Goal: Task Accomplishment & Management: Use online tool/utility

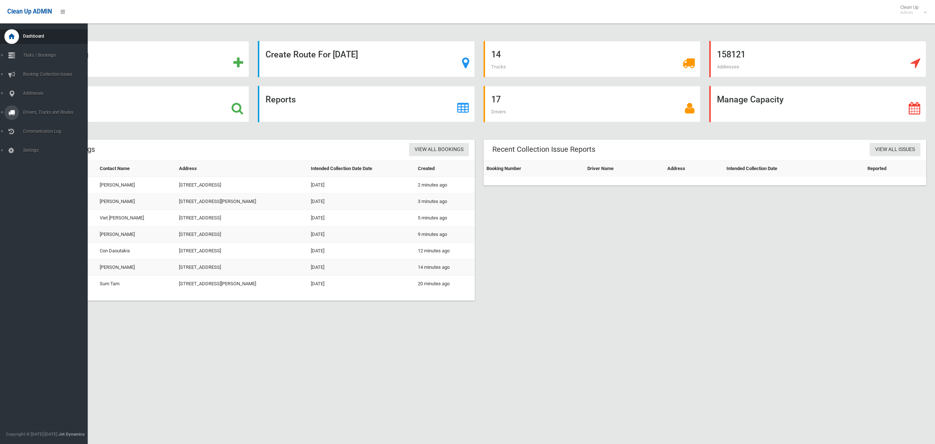
click at [41, 111] on span "Drivers, Trucks and Routes" at bounding box center [54, 112] width 67 height 5
click at [31, 155] on span "Routes" at bounding box center [51, 155] width 61 height 5
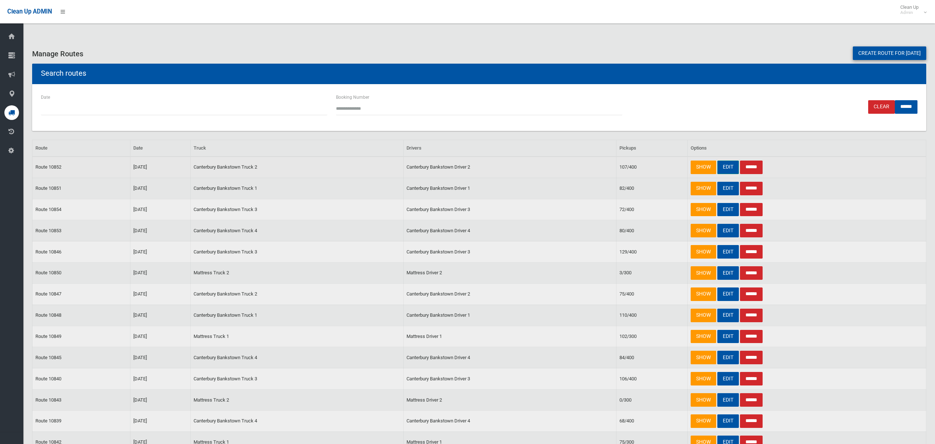
click at [725, 165] on link "EDIT" at bounding box center [728, 167] width 22 height 14
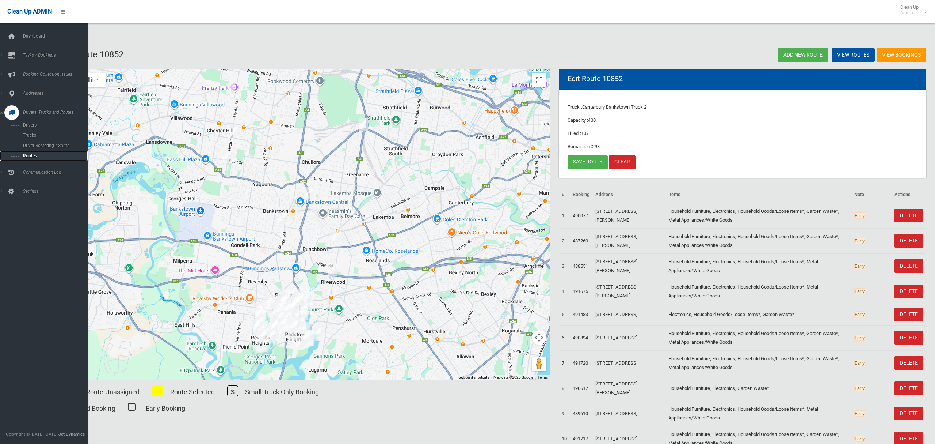
click at [29, 153] on span "Routes" at bounding box center [51, 155] width 61 height 5
click at [1, 54] on link "Tasks / Bookings" at bounding box center [44, 55] width 88 height 15
click at [38, 104] on link "Search" at bounding box center [44, 109] width 88 height 10
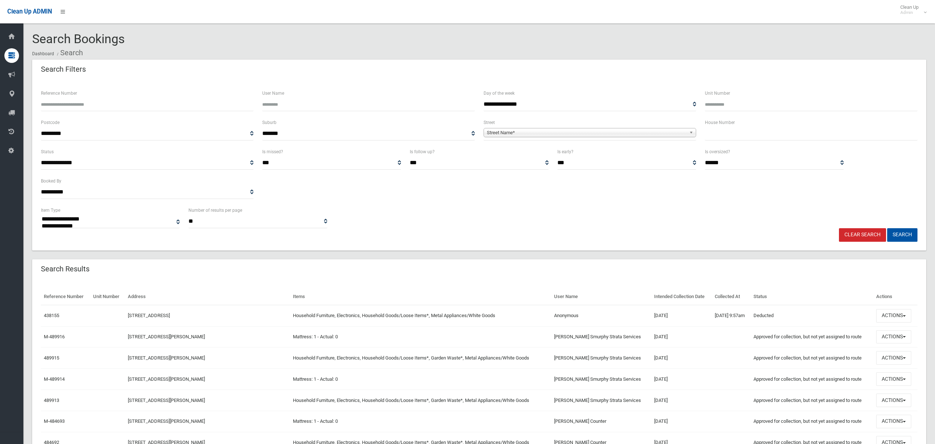
select select
click at [728, 134] on input "text" at bounding box center [811, 134] width 213 height 14
type input "*"
click at [576, 133] on span "Street Name*" at bounding box center [586, 132] width 199 height 9
type input "****"
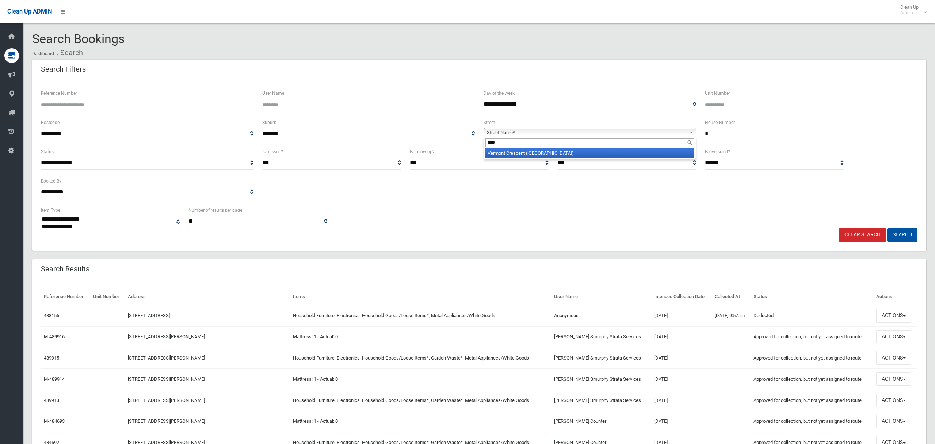
click at [576, 153] on li "Verm ont Crescent (RIVERWOOD 2210)" at bounding box center [590, 152] width 209 height 9
click at [904, 233] on button "Search" at bounding box center [902, 235] width 30 height 14
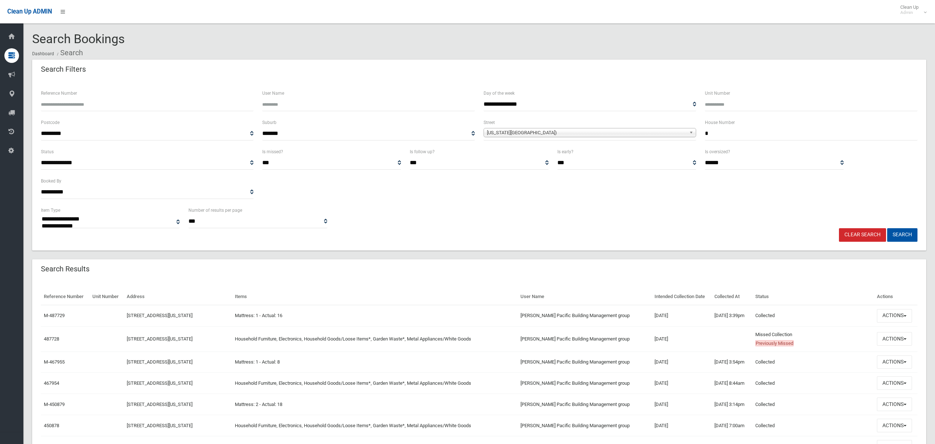
select select
click at [898, 337] on button "Actions" at bounding box center [894, 339] width 35 height 14
click at [845, 235] on link "View Booking" at bounding box center [870, 236] width 87 height 12
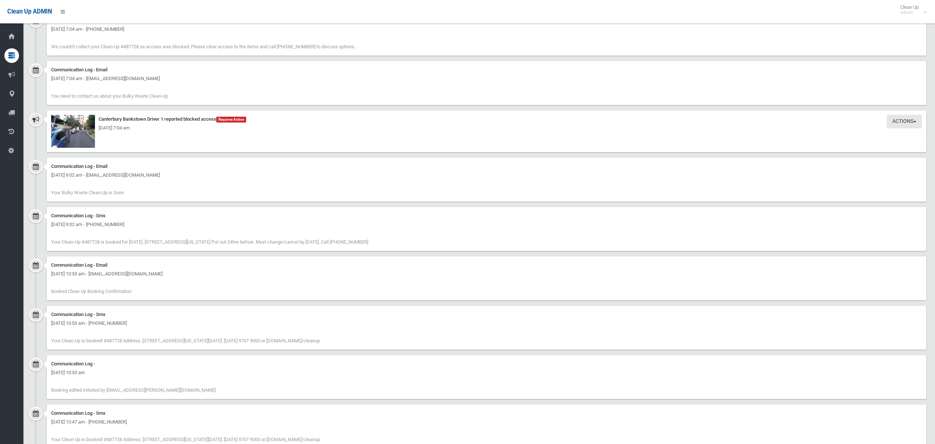
scroll to position [976, 0]
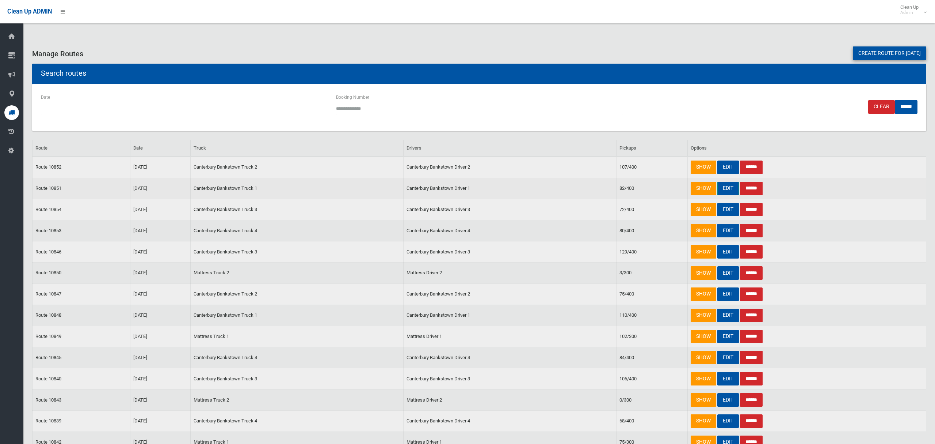
click at [727, 192] on link "EDIT" at bounding box center [728, 189] width 22 height 14
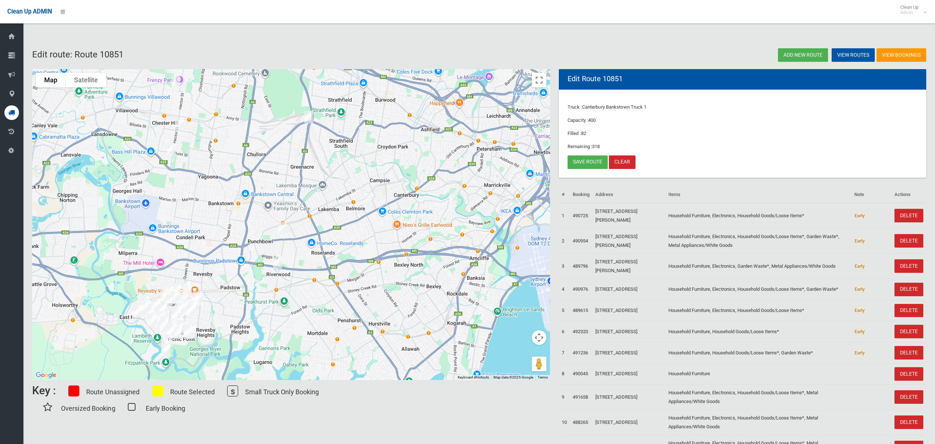
click at [280, 262] on img "5 Vermont Crescent, RIVERWOOD NSW 2210" at bounding box center [277, 262] width 15 height 18
drag, startPoint x: 322, startPoint y: 232, endPoint x: 288, endPoint y: 232, distance: 34.3
click at [313, 232] on button "Close" at bounding box center [305, 238] width 18 height 18
click at [282, 230] on img "59 Victoria Road, PUNCHBOWL NSW 2196" at bounding box center [282, 228] width 15 height 18
click at [587, 165] on link "Save route" at bounding box center [588, 162] width 40 height 14
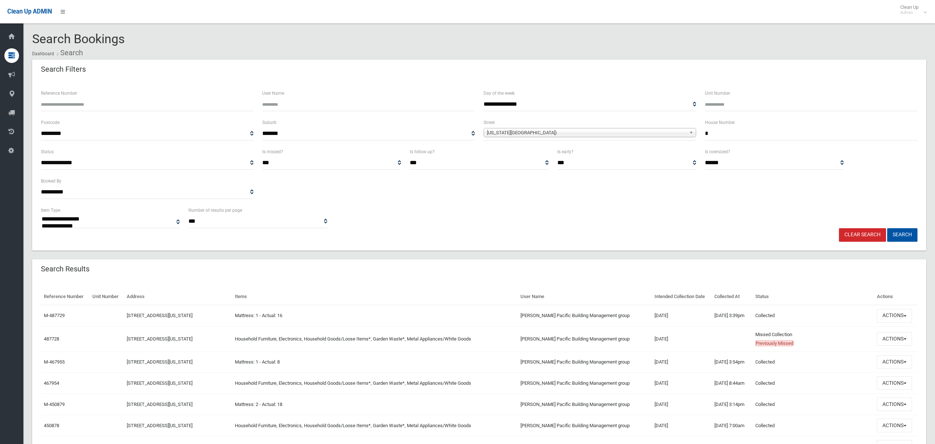
select select
click at [683, 135] on div "**********" at bounding box center [480, 132] width 886 height 29
type input "**"
click at [613, 133] on span "Vermont Crescent (RIVERWOOD 2210)" at bounding box center [586, 132] width 199 height 9
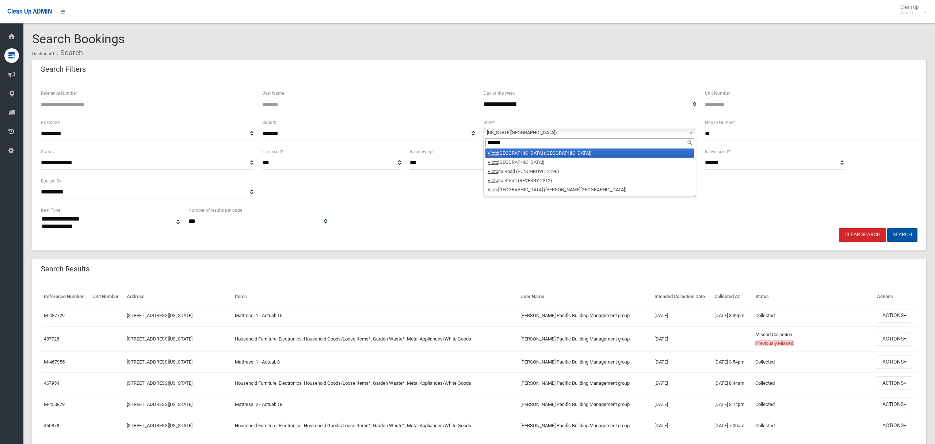
type input "********"
type input "**********"
click at [569, 154] on li "Victoria R oad (PUNCHBOWL 2196)" at bounding box center [590, 152] width 209 height 9
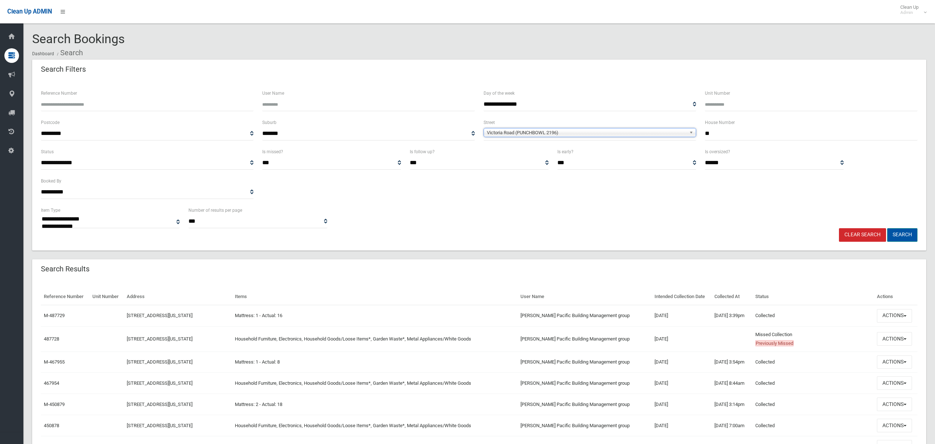
click at [902, 236] on button "Search" at bounding box center [902, 235] width 30 height 14
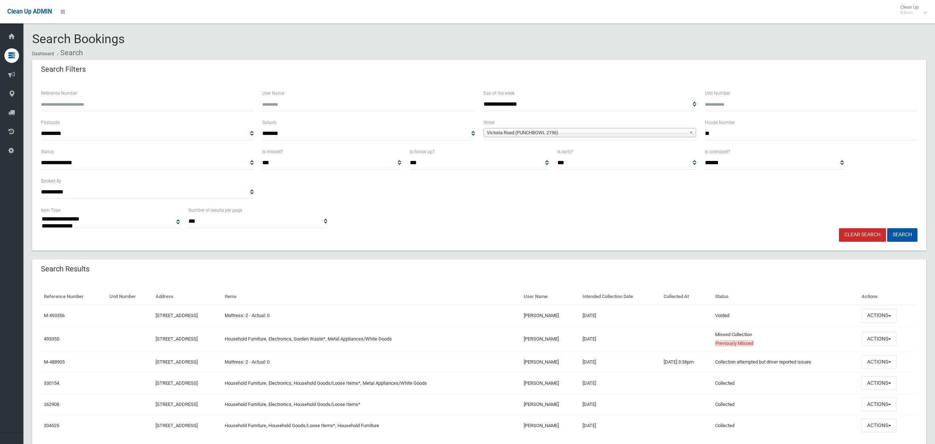
select select
click at [877, 340] on button "Actions" at bounding box center [879, 339] width 35 height 14
click at [847, 238] on link "View Booking" at bounding box center [854, 236] width 87 height 12
select select
click at [894, 382] on button "Actions" at bounding box center [879, 383] width 35 height 14
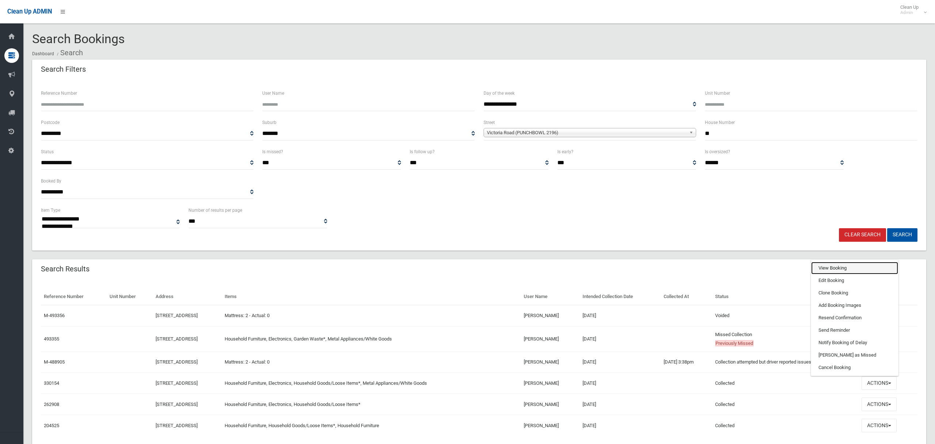
click at [841, 270] on link "View Booking" at bounding box center [854, 268] width 87 height 12
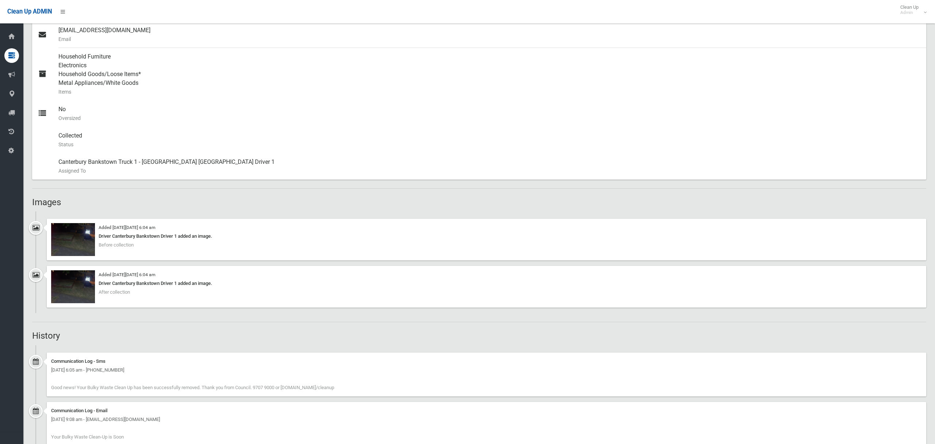
scroll to position [301, 0]
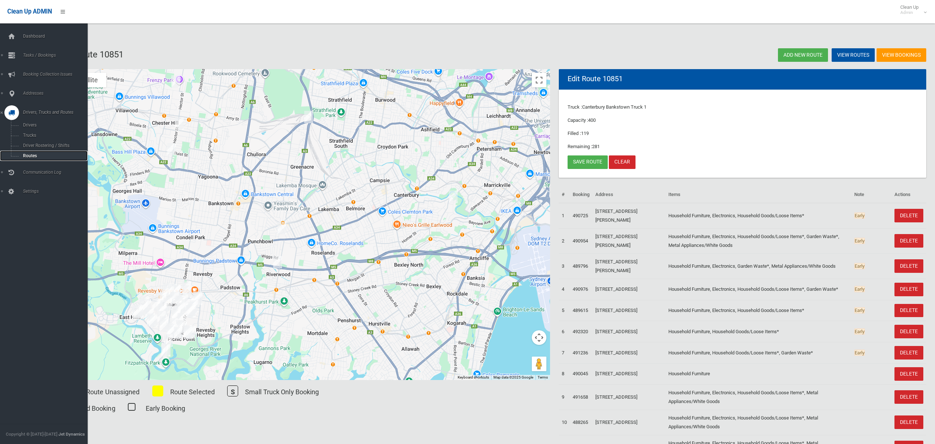
click at [30, 156] on span "Routes" at bounding box center [51, 155] width 61 height 5
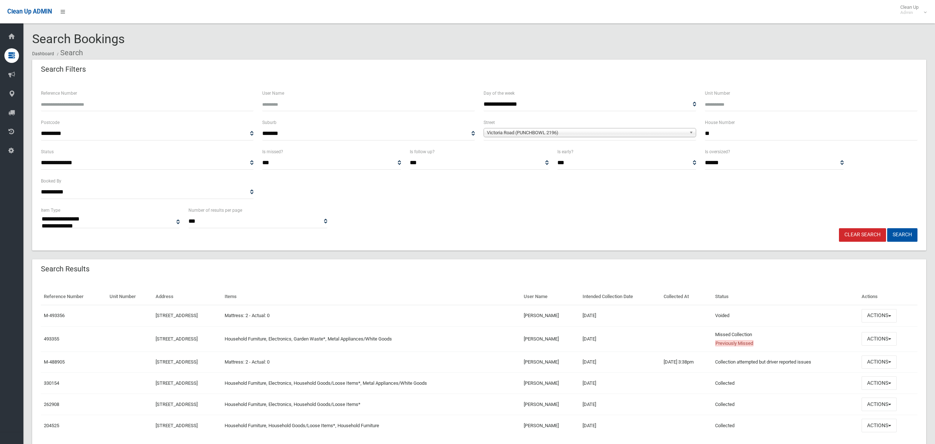
select select
drag, startPoint x: 707, startPoint y: 134, endPoint x: 673, endPoint y: 99, distance: 49.1
click at [684, 132] on div "**********" at bounding box center [480, 132] width 886 height 29
type input "**"
click at [544, 132] on span "Victoria Road (PUNCHBOWL 2196)" at bounding box center [586, 132] width 199 height 9
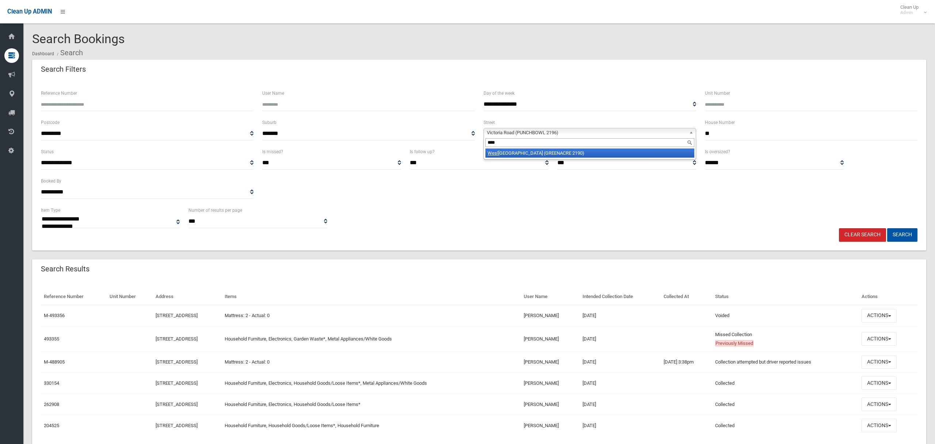
type input "****"
click at [557, 153] on li "Wesl ey Street (GREENACRE 2190)" at bounding box center [590, 152] width 209 height 9
click at [913, 233] on button "Search" at bounding box center [902, 235] width 30 height 14
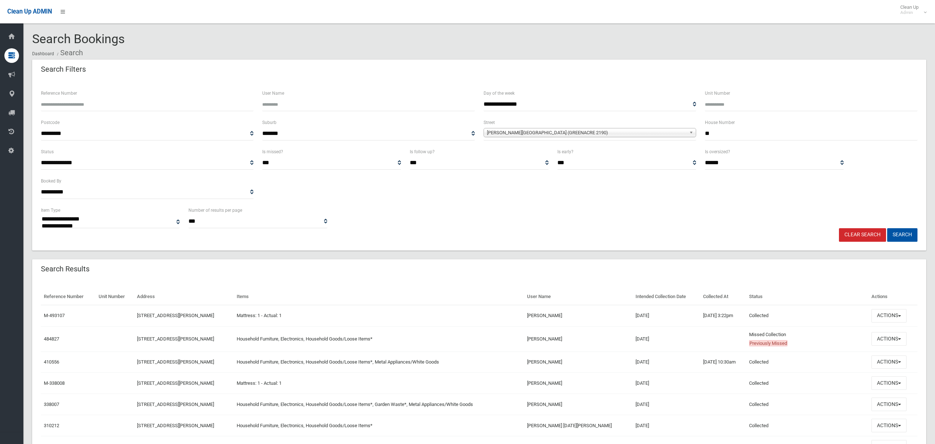
select select
click at [878, 339] on button "Actions" at bounding box center [889, 339] width 35 height 14
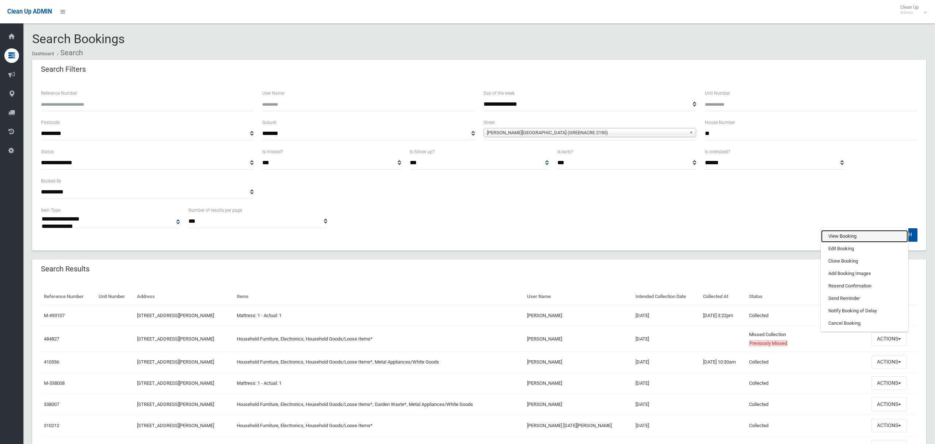
click at [837, 232] on link "View Booking" at bounding box center [864, 236] width 87 height 12
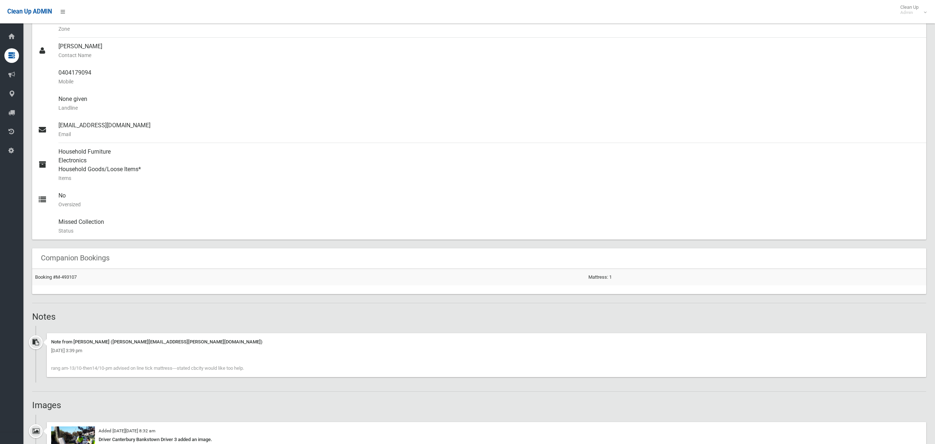
scroll to position [370, 0]
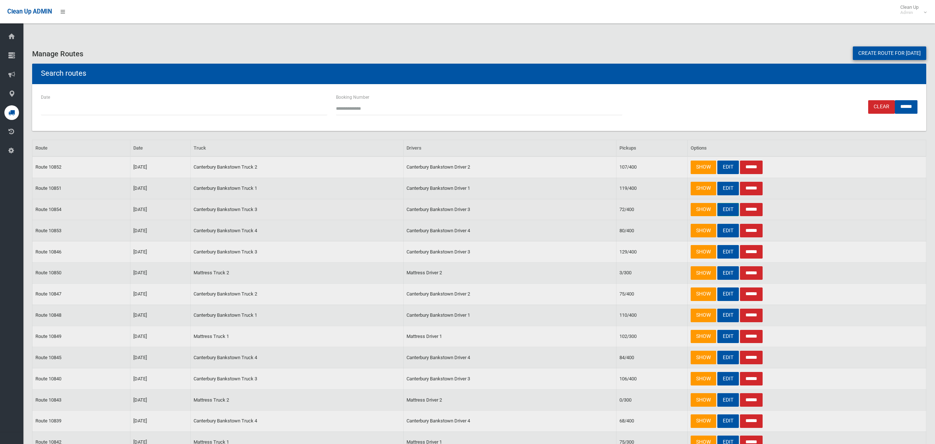
click at [731, 213] on link "EDIT" at bounding box center [728, 210] width 22 height 14
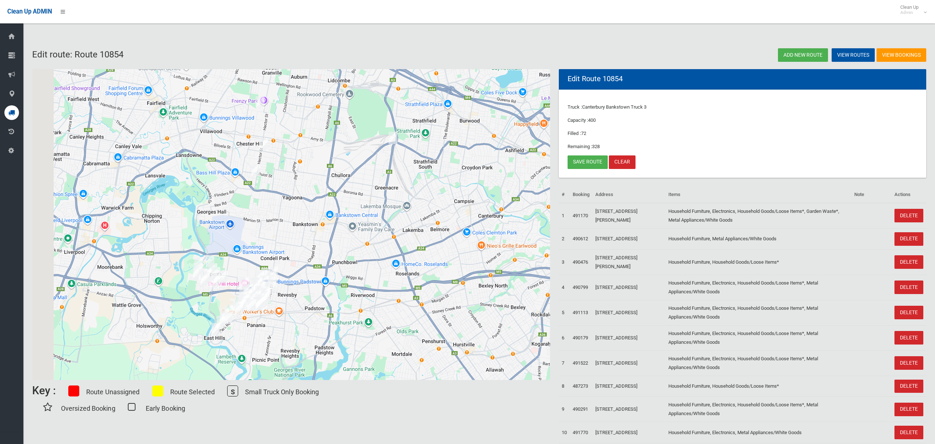
click at [256, 170] on img "19A Trebartha Street, BASS HILL NSW 2197" at bounding box center [256, 170] width 15 height 18
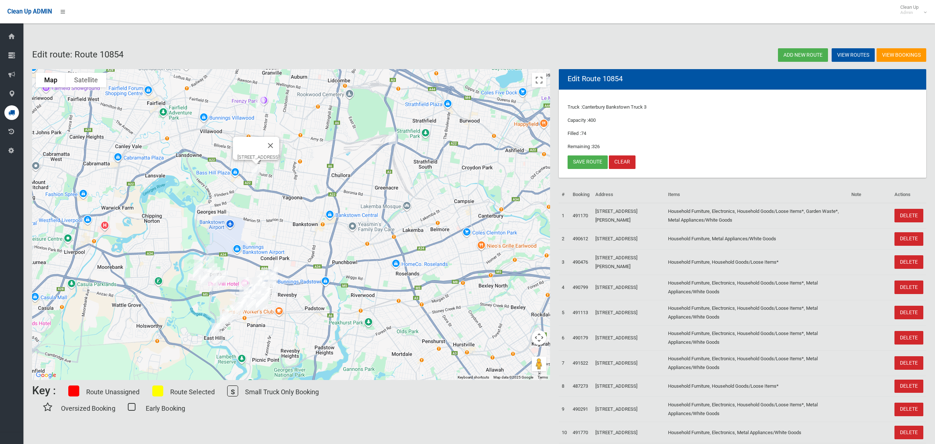
click at [256, 168] on img "19A Trebartha Street, BASS HILL NSW 2197" at bounding box center [256, 170] width 15 height 18
click at [279, 141] on button "Close" at bounding box center [271, 146] width 18 height 18
click at [393, 138] on img "20 Wesley Street, GREENACRE NSW 2190" at bounding box center [393, 138] width 15 height 18
click at [433, 109] on button "Close" at bounding box center [425, 113] width 18 height 18
click at [580, 162] on link "Save route" at bounding box center [588, 162] width 40 height 14
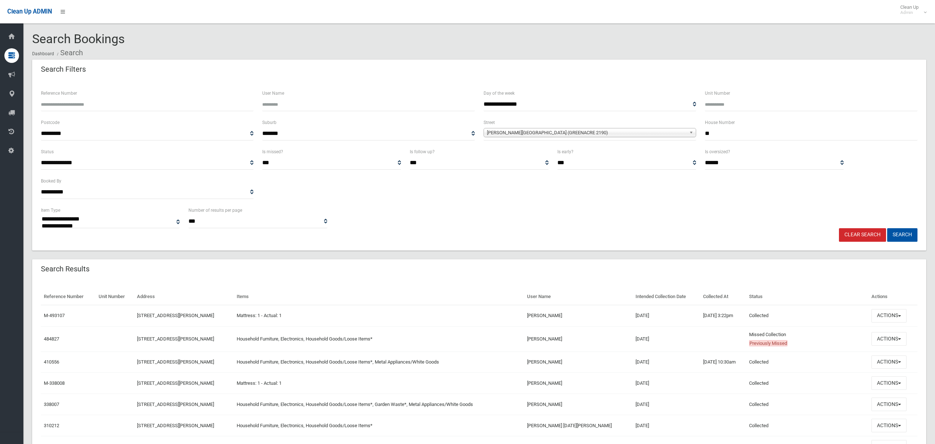
select select
click at [678, 134] on div "**********" at bounding box center [480, 132] width 886 height 29
type input "***"
click at [542, 134] on span "Wesley Street (GREENACRE 2190)" at bounding box center [586, 132] width 199 height 9
type input "****"
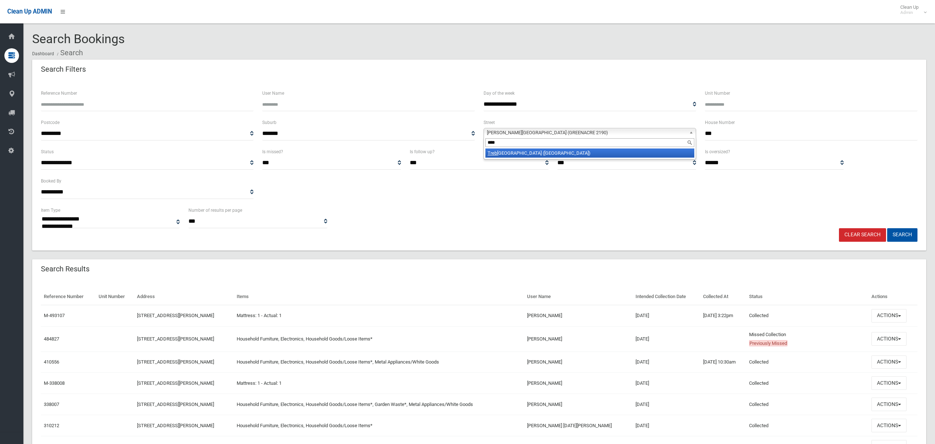
click at [543, 155] on li "Treb artha Street (BASS HILL 2197)" at bounding box center [590, 152] width 209 height 9
click at [906, 236] on button "Search" at bounding box center [902, 235] width 30 height 14
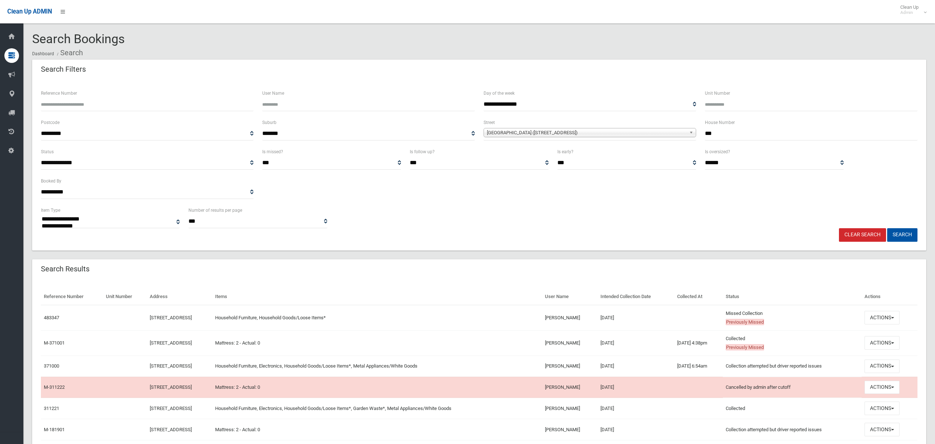
select select
click at [882, 316] on button "Actions" at bounding box center [882, 318] width 35 height 14
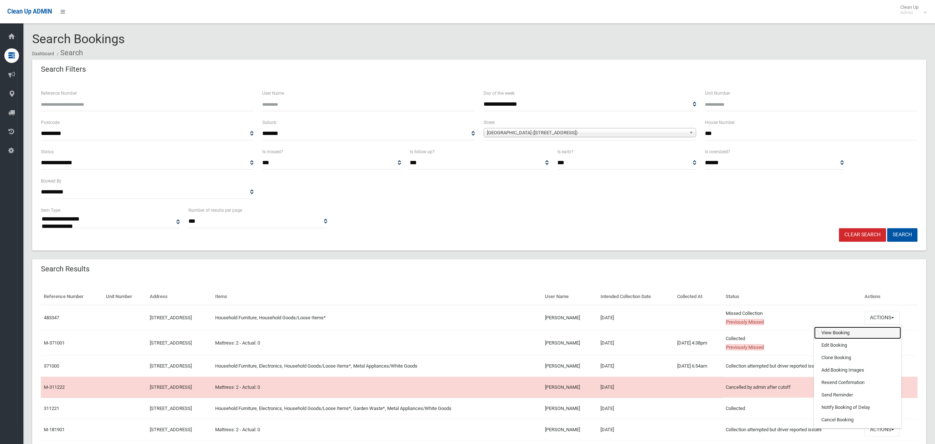
click at [840, 334] on link "View Booking" at bounding box center [857, 332] width 87 height 12
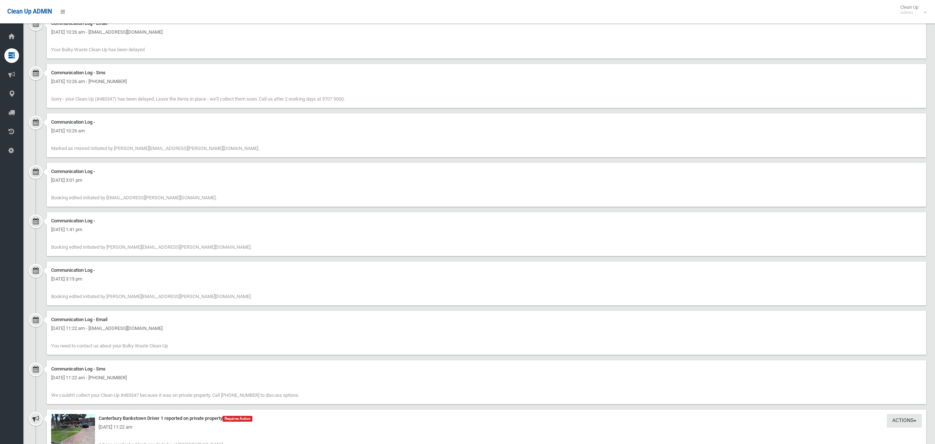
scroll to position [1333, 0]
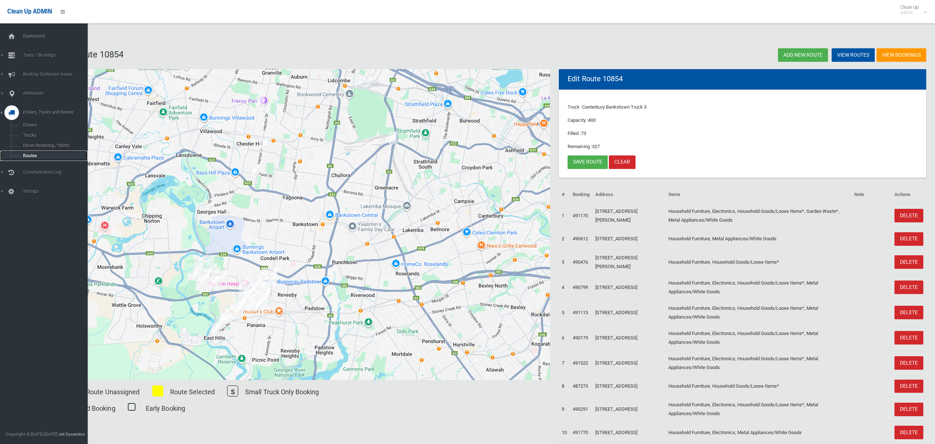
click at [27, 153] on span "Routes" at bounding box center [51, 155] width 61 height 5
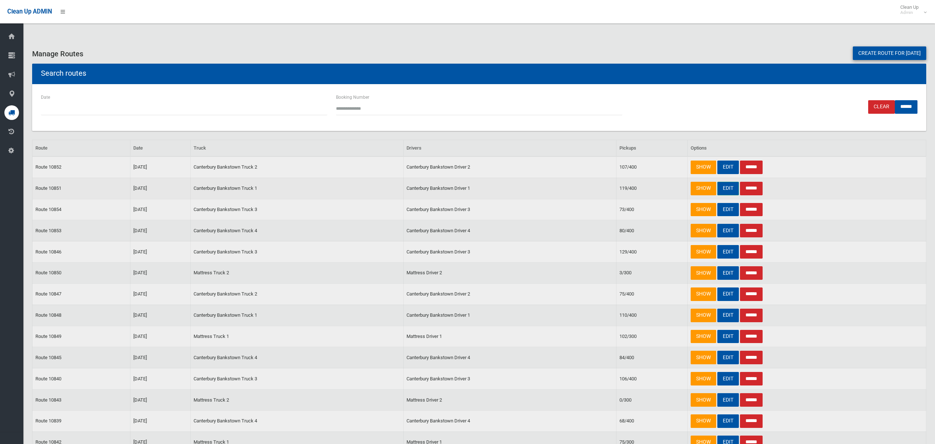
click at [724, 187] on link "EDIT" at bounding box center [728, 189] width 22 height 14
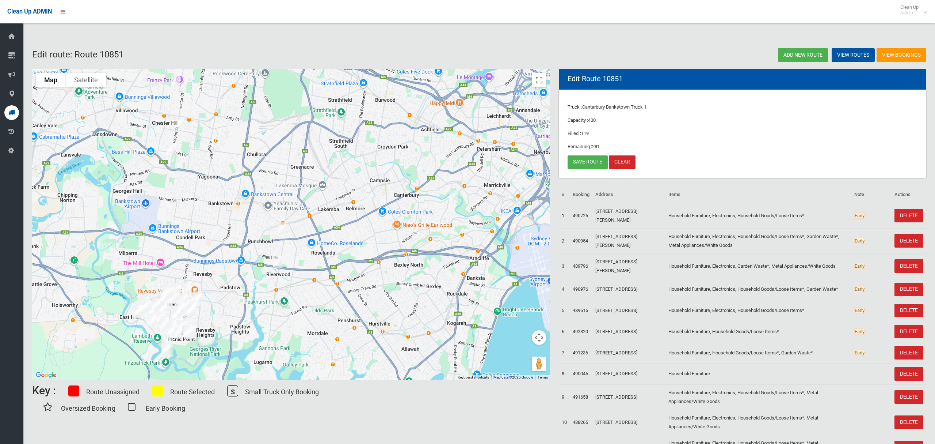
click at [172, 149] on img "19A Trebartha Street, BASS HILL NSW 2197" at bounding box center [171, 149] width 15 height 18
click at [195, 121] on button "Close" at bounding box center [187, 125] width 18 height 18
click at [587, 160] on link "Save route" at bounding box center [588, 162] width 40 height 14
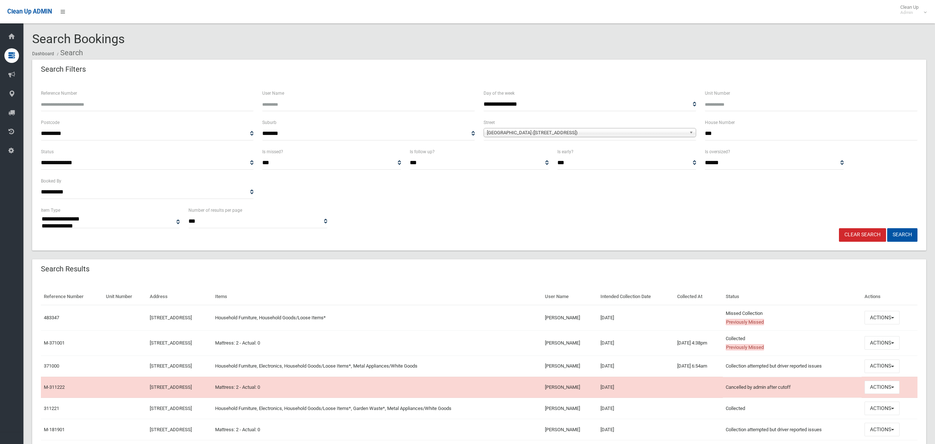
select select
click at [705, 129] on input "***" at bounding box center [811, 134] width 213 height 14
type input "***"
click at [532, 130] on span "Trebartha Street (BASS HILL 2197)" at bounding box center [586, 132] width 199 height 9
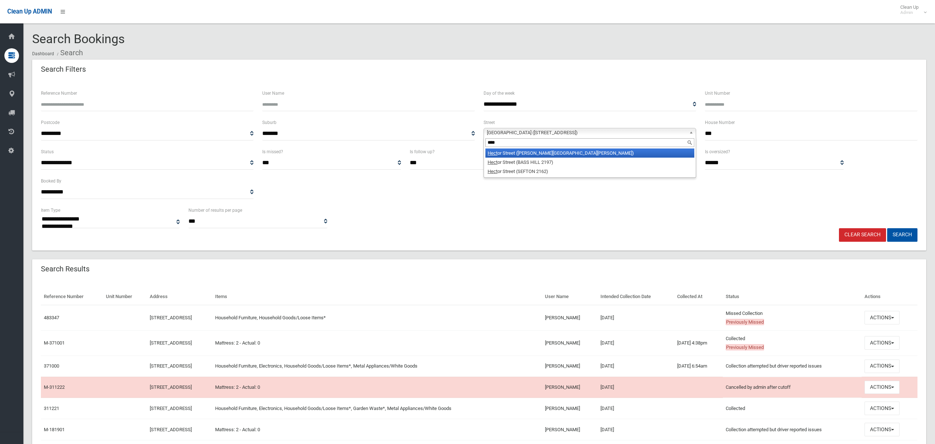
type input "****"
click at [536, 152] on li "Hect or Street (CHESTER HILL 2162)" at bounding box center [590, 152] width 209 height 9
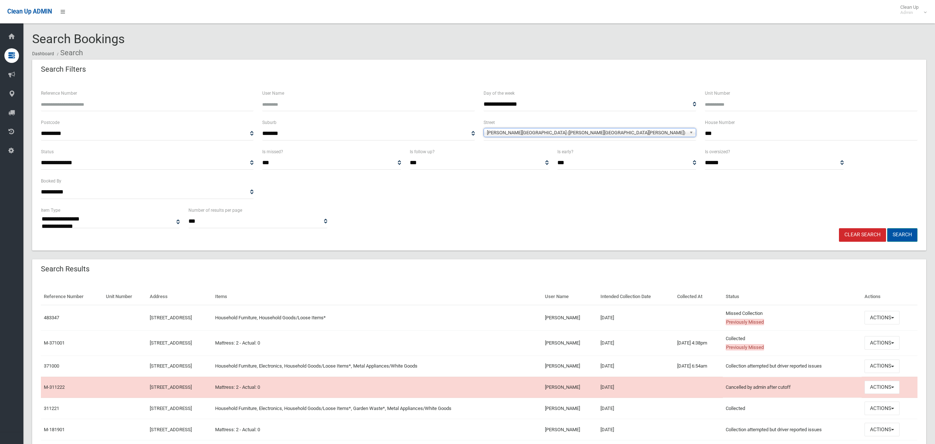
click at [898, 233] on button "Search" at bounding box center [902, 235] width 30 height 14
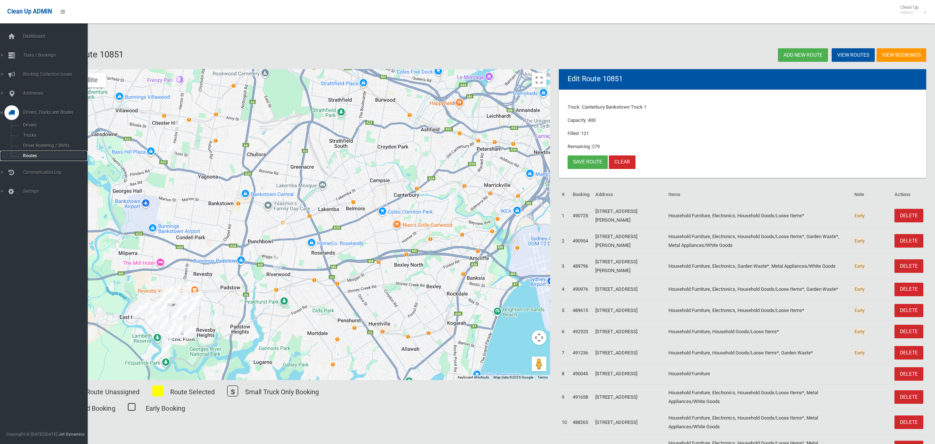
click at [32, 153] on span "Routes" at bounding box center [51, 155] width 61 height 5
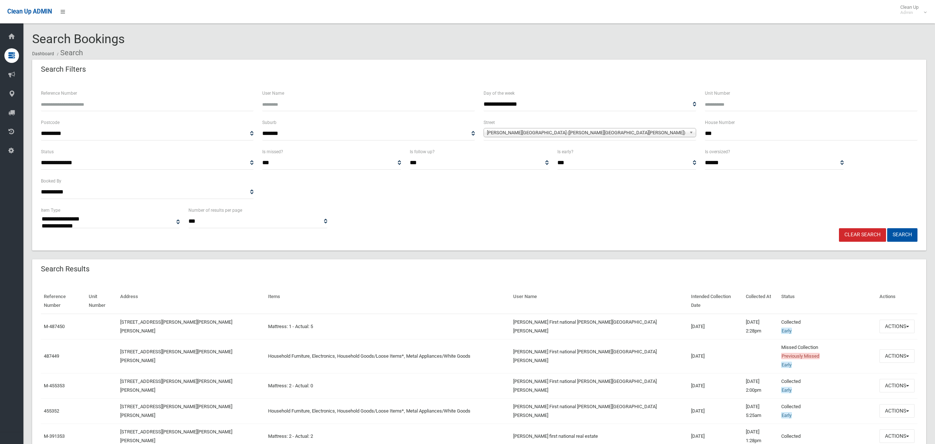
select select
click at [887, 349] on button "Actions" at bounding box center [897, 356] width 35 height 14
click at [850, 247] on link "View Booking" at bounding box center [872, 253] width 87 height 12
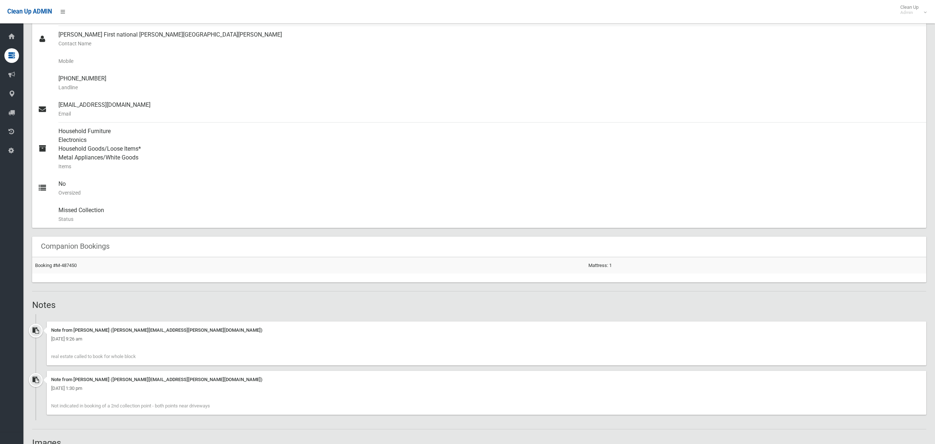
scroll to position [540, 0]
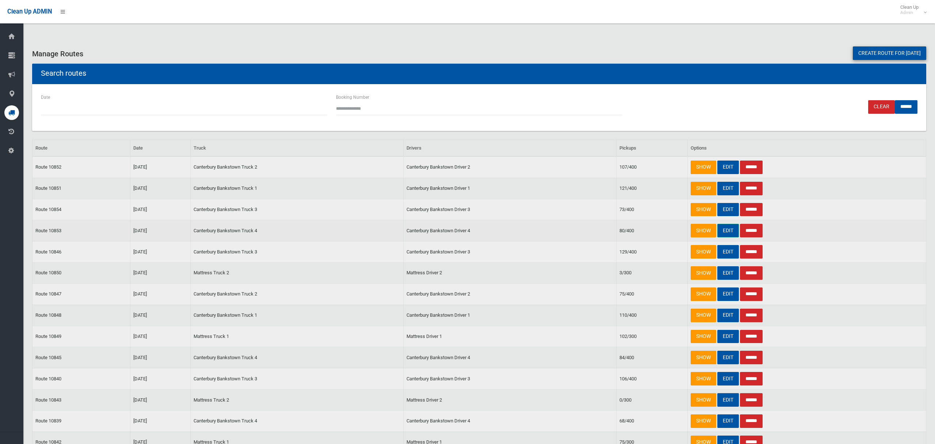
click at [727, 233] on link "EDIT" at bounding box center [728, 231] width 22 height 14
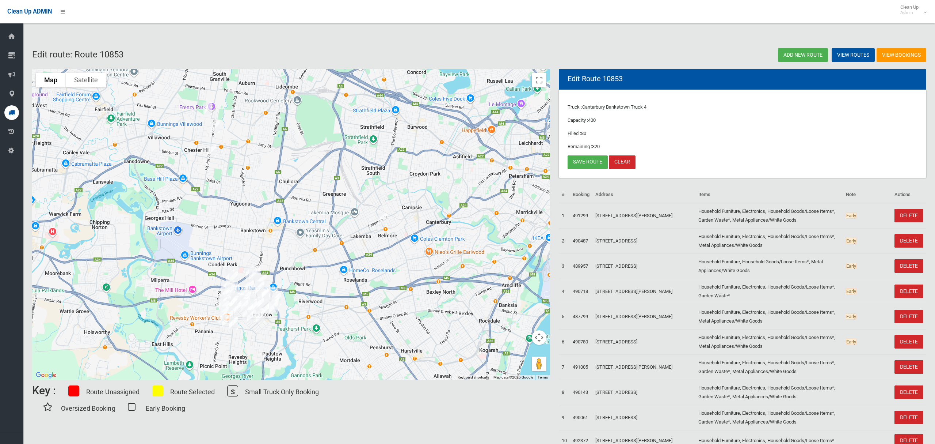
click at [215, 153] on img "188 Hector Street, CHESTER HILL NSW 2162" at bounding box center [211, 150] width 15 height 18
click at [270, 119] on button "Close" at bounding box center [279, 126] width 18 height 18
click at [209, 110] on img "3 Wolumba Street, CHESTER HILL NSW 2162" at bounding box center [208, 108] width 15 height 18
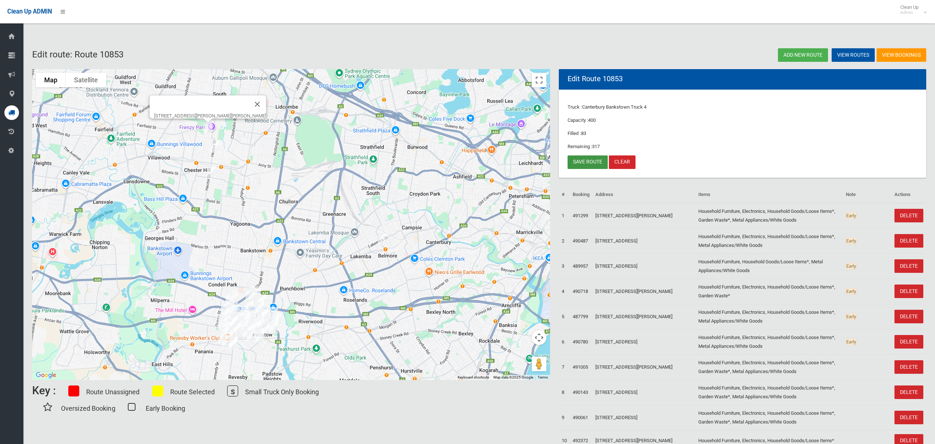
click at [587, 163] on link "Save route" at bounding box center [588, 162] width 40 height 14
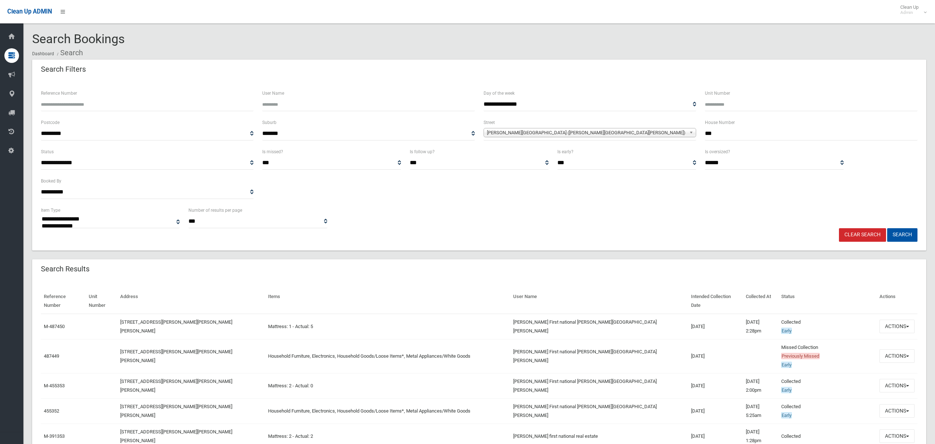
select select
click at [685, 134] on div "**********" at bounding box center [480, 132] width 886 height 29
type input "*"
click at [577, 133] on span "Hector Street (CHESTER HILL 2162)" at bounding box center [586, 132] width 199 height 9
type input "*****"
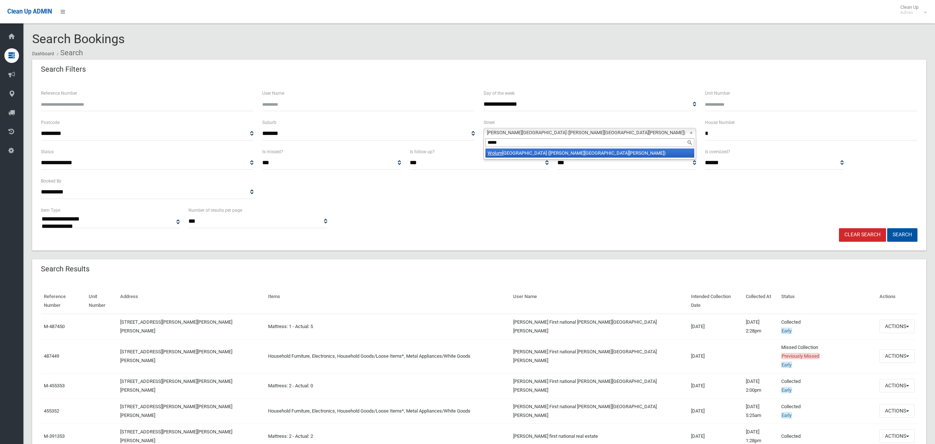
click at [562, 156] on li "Wolum ba Street (CHESTER HILL 2162)" at bounding box center [590, 152] width 209 height 9
click at [905, 235] on button "Search" at bounding box center [902, 235] width 30 height 14
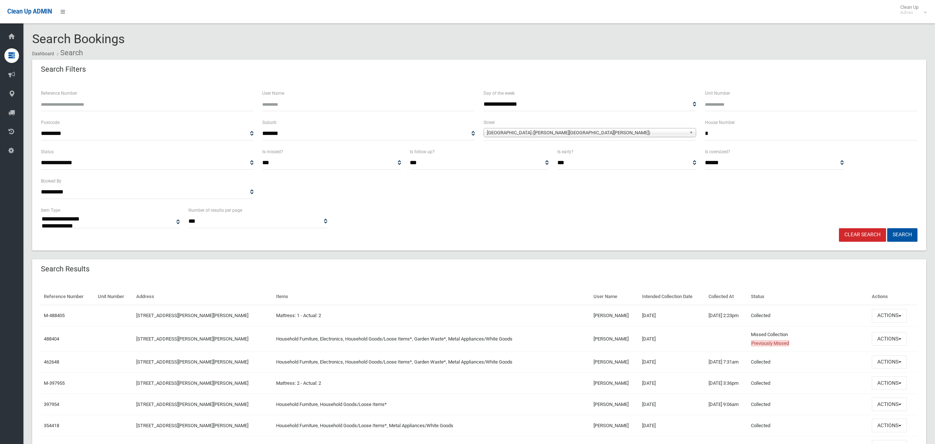
select select
click at [891, 338] on button "Actions" at bounding box center [889, 339] width 35 height 14
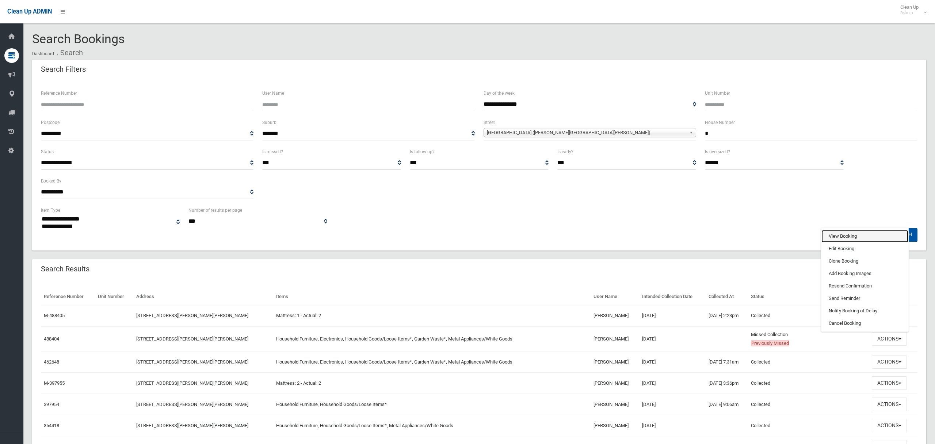
click at [845, 235] on link "View Booking" at bounding box center [865, 236] width 87 height 12
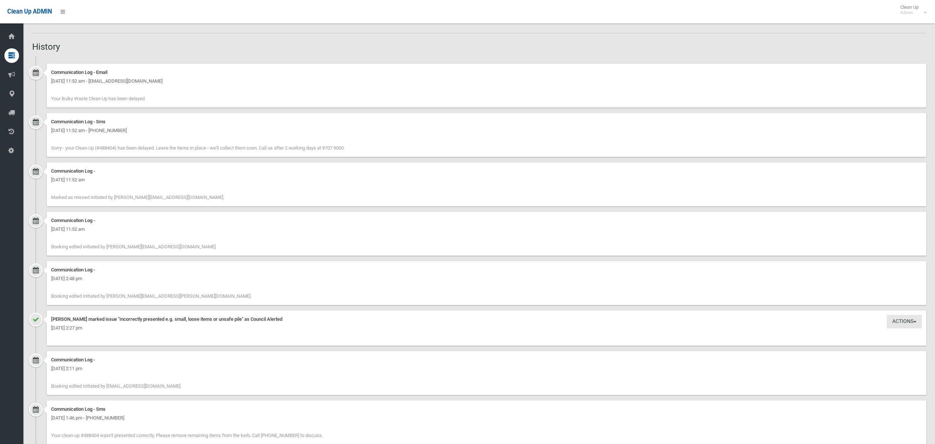
scroll to position [766, 0]
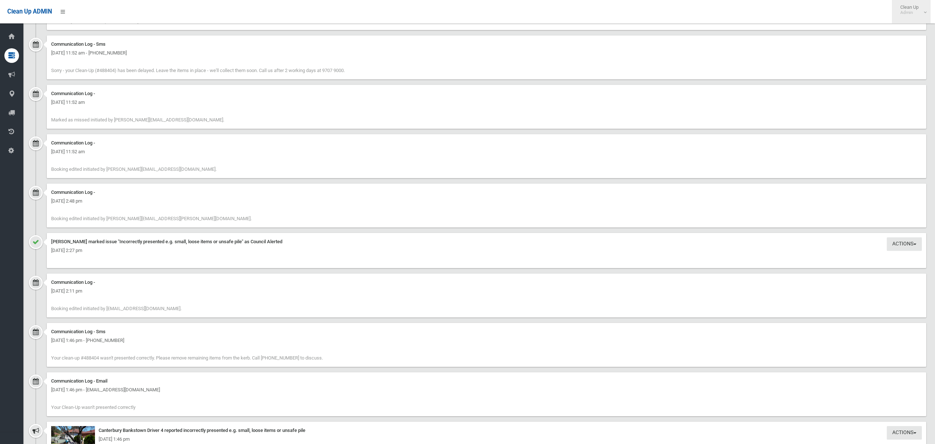
click at [913, 4] on span "Clean Up Admin" at bounding box center [911, 9] width 29 height 11
click at [906, 36] on link "Logout" at bounding box center [911, 32] width 38 height 12
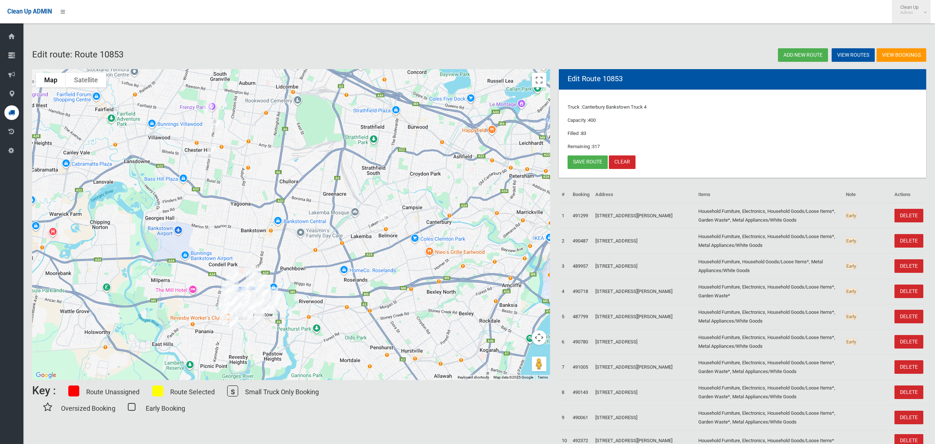
click at [918, 7] on span "Clean Up Admin" at bounding box center [911, 9] width 29 height 11
click at [916, 30] on link "Logout" at bounding box center [911, 32] width 38 height 12
